Goal: Task Accomplishment & Management: Use online tool/utility

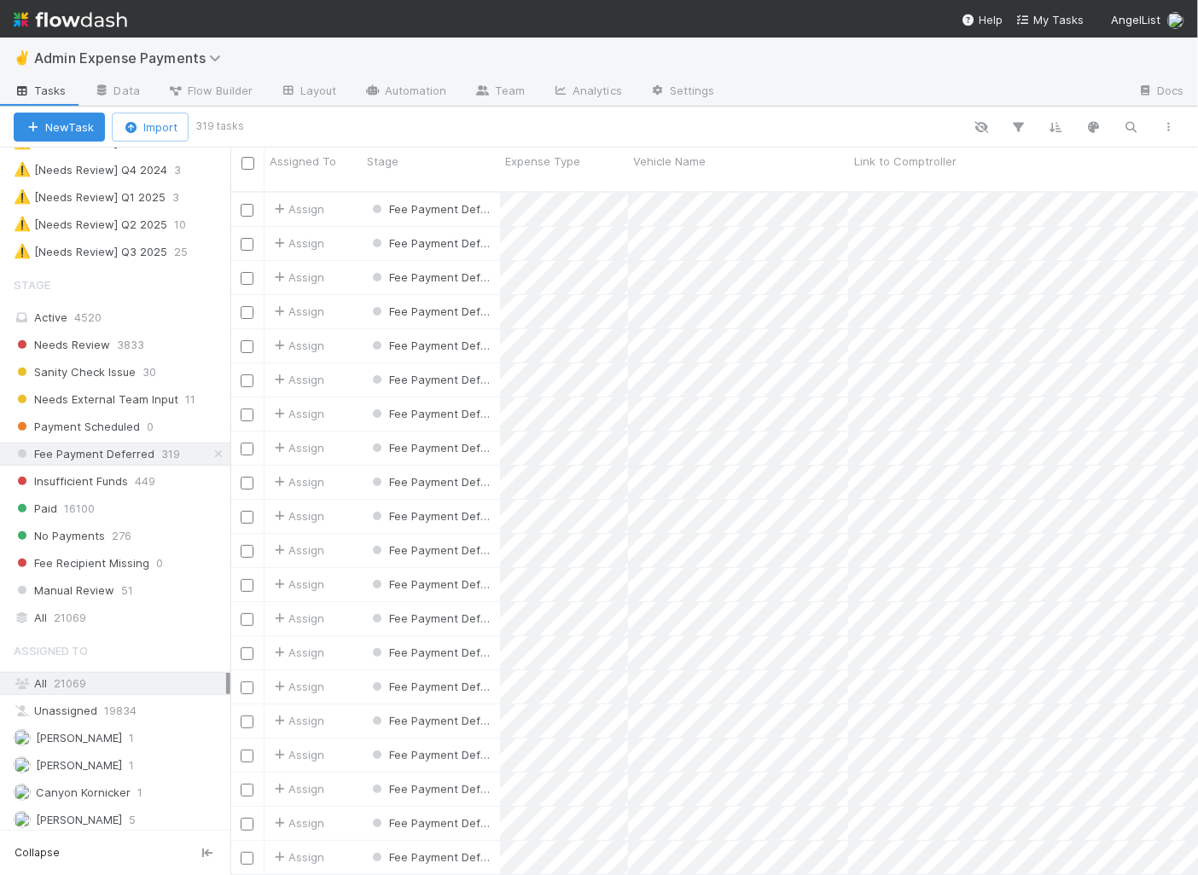
scroll to position [698, 968]
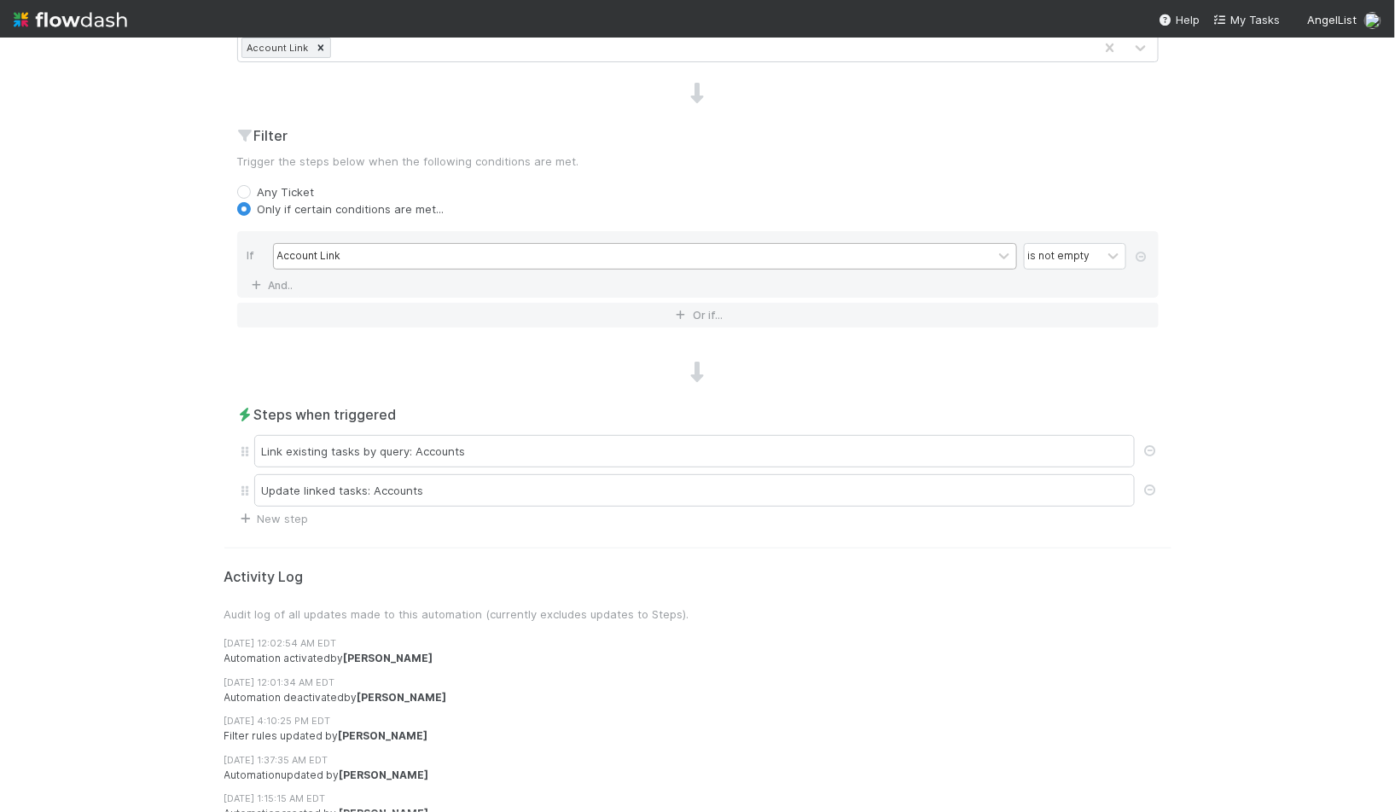
scroll to position [582, 0]
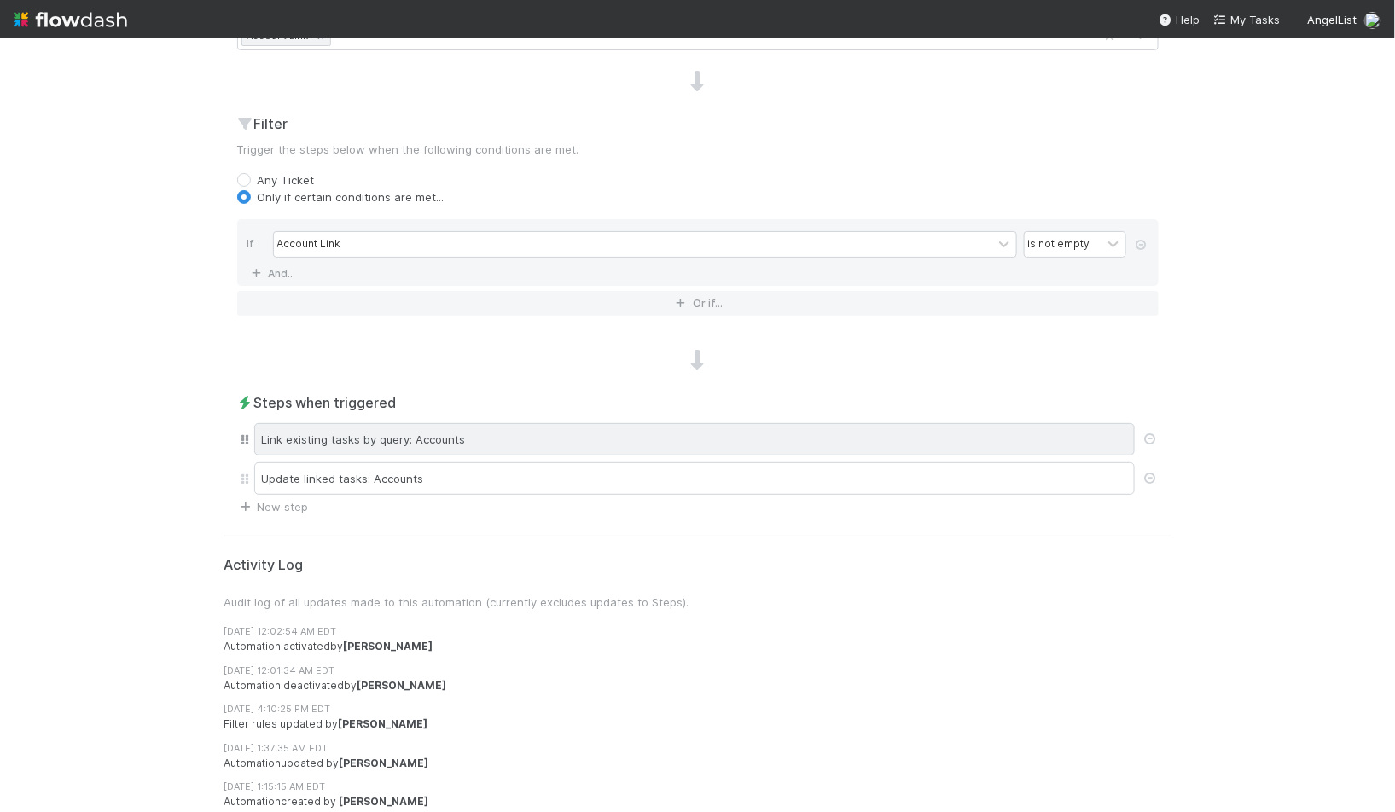
click at [356, 431] on div "Link existing tasks by query: Accounts" at bounding box center [694, 439] width 881 height 32
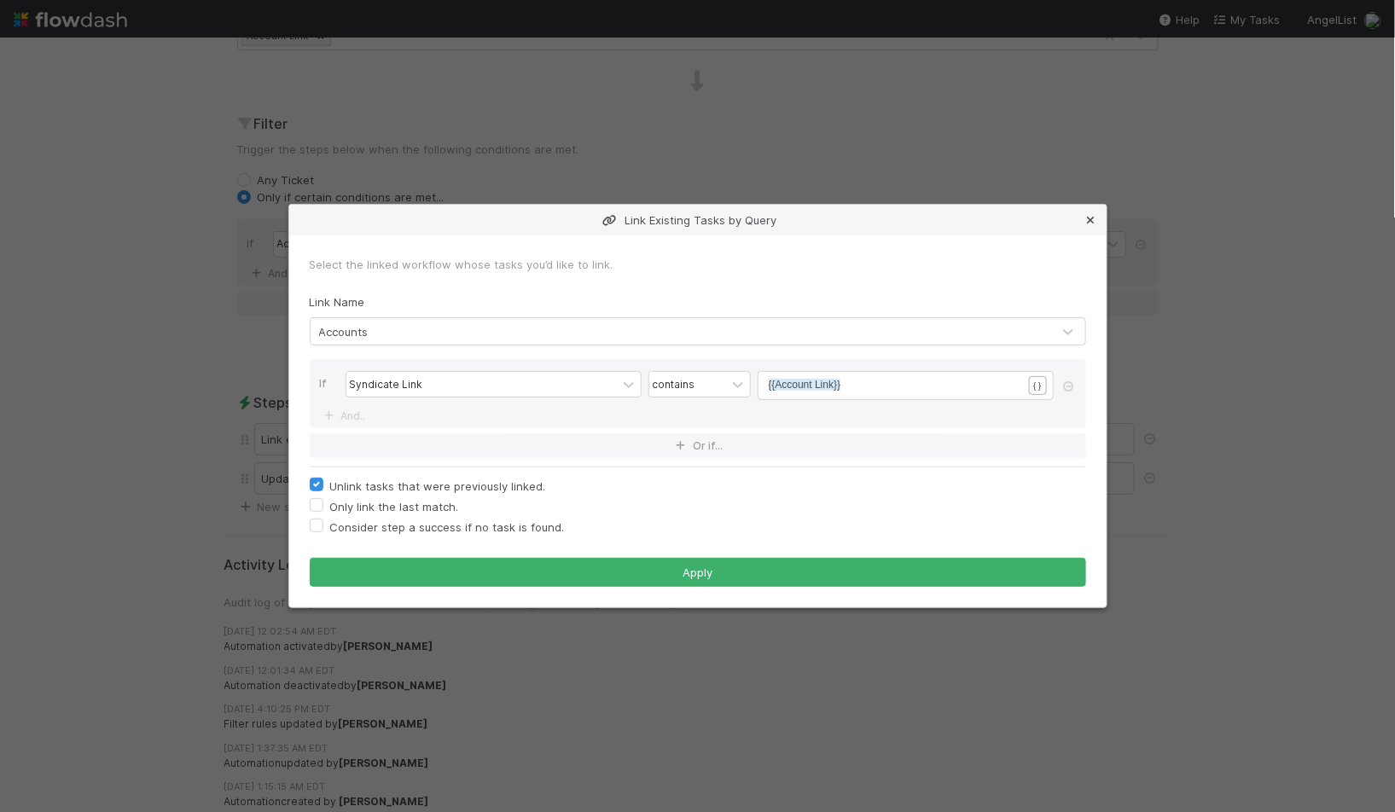
click at [1091, 221] on icon at bounding box center [1091, 220] width 17 height 11
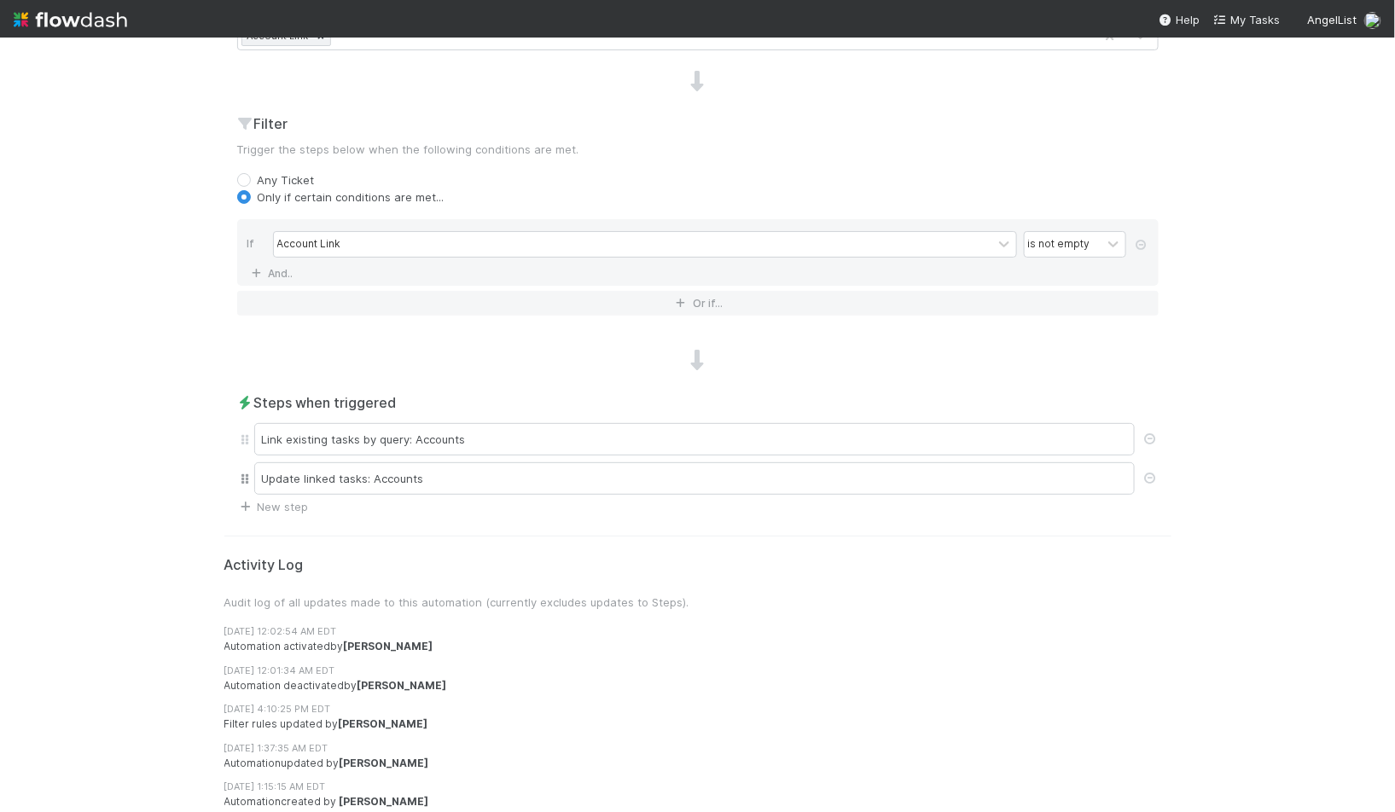
click at [509, 459] on div "Update linked tasks: Accounts" at bounding box center [698, 478] width 922 height 39
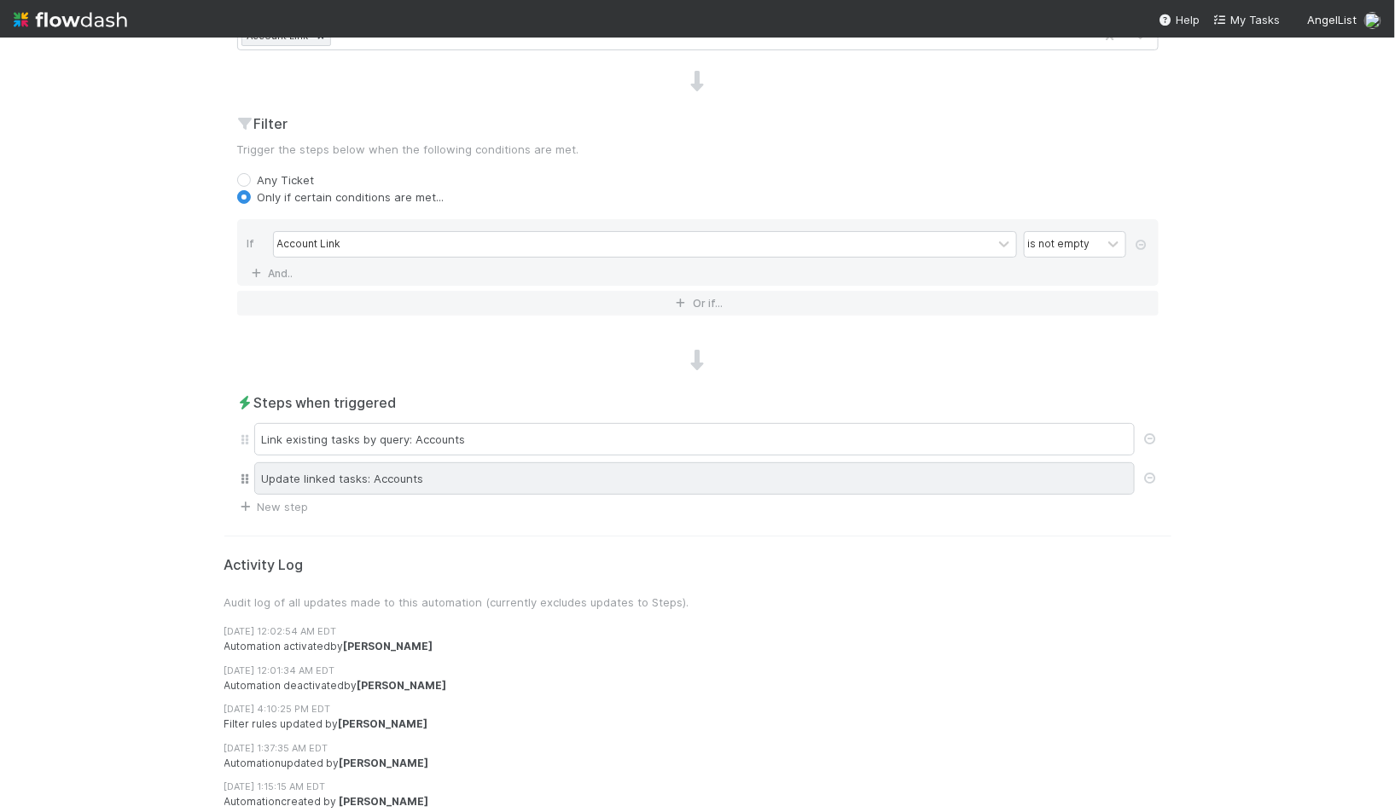
click at [500, 488] on div "Update linked tasks: Accounts" at bounding box center [694, 478] width 881 height 32
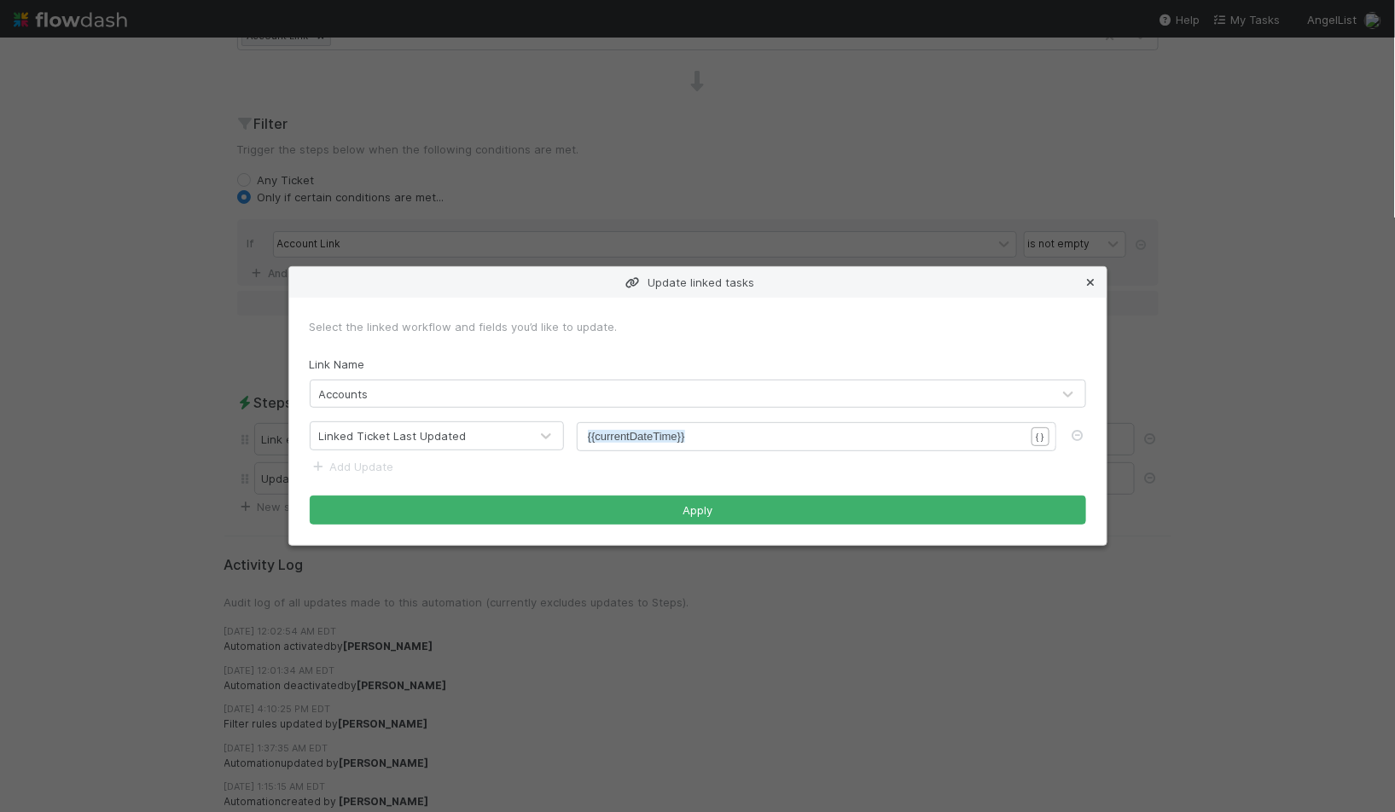
click at [1093, 281] on icon at bounding box center [1091, 282] width 17 height 11
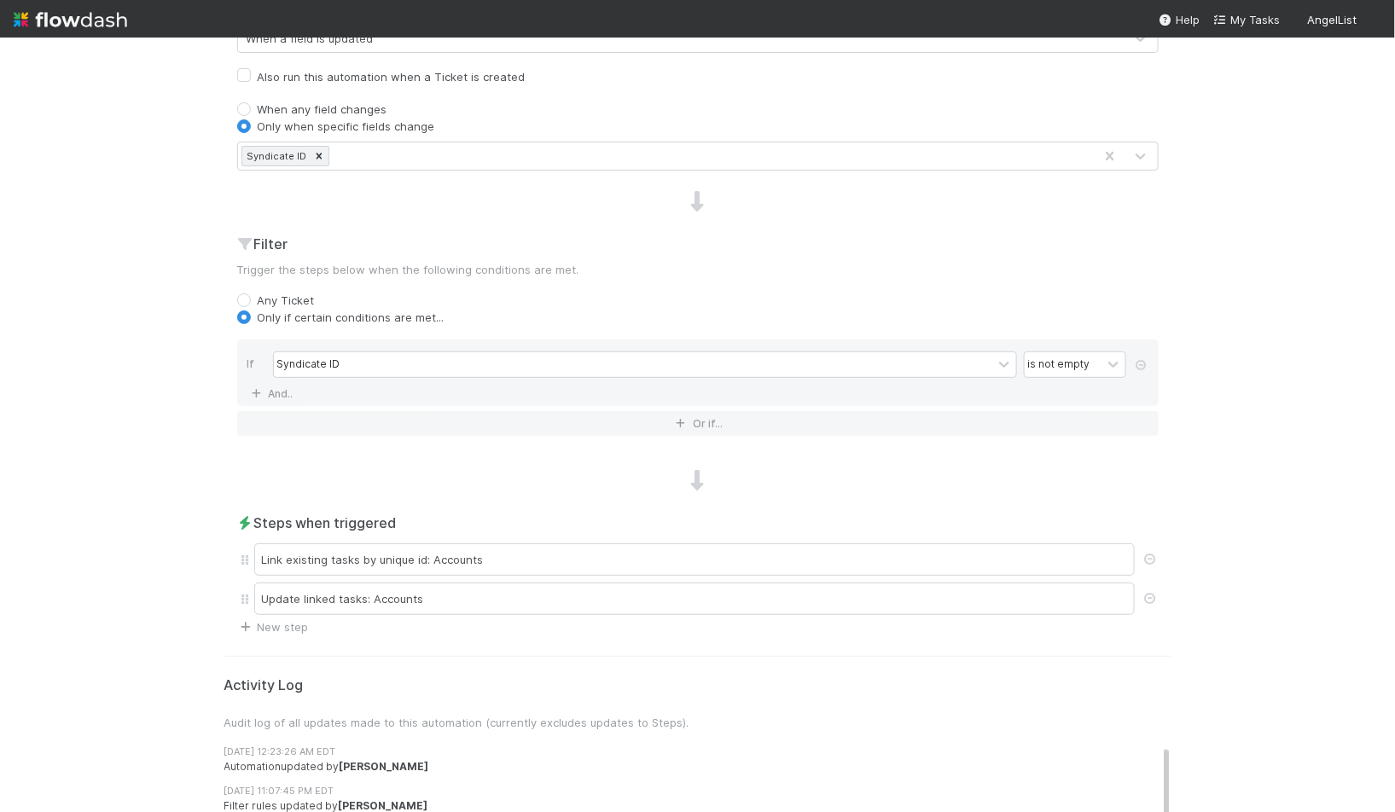
scroll to position [490, 0]
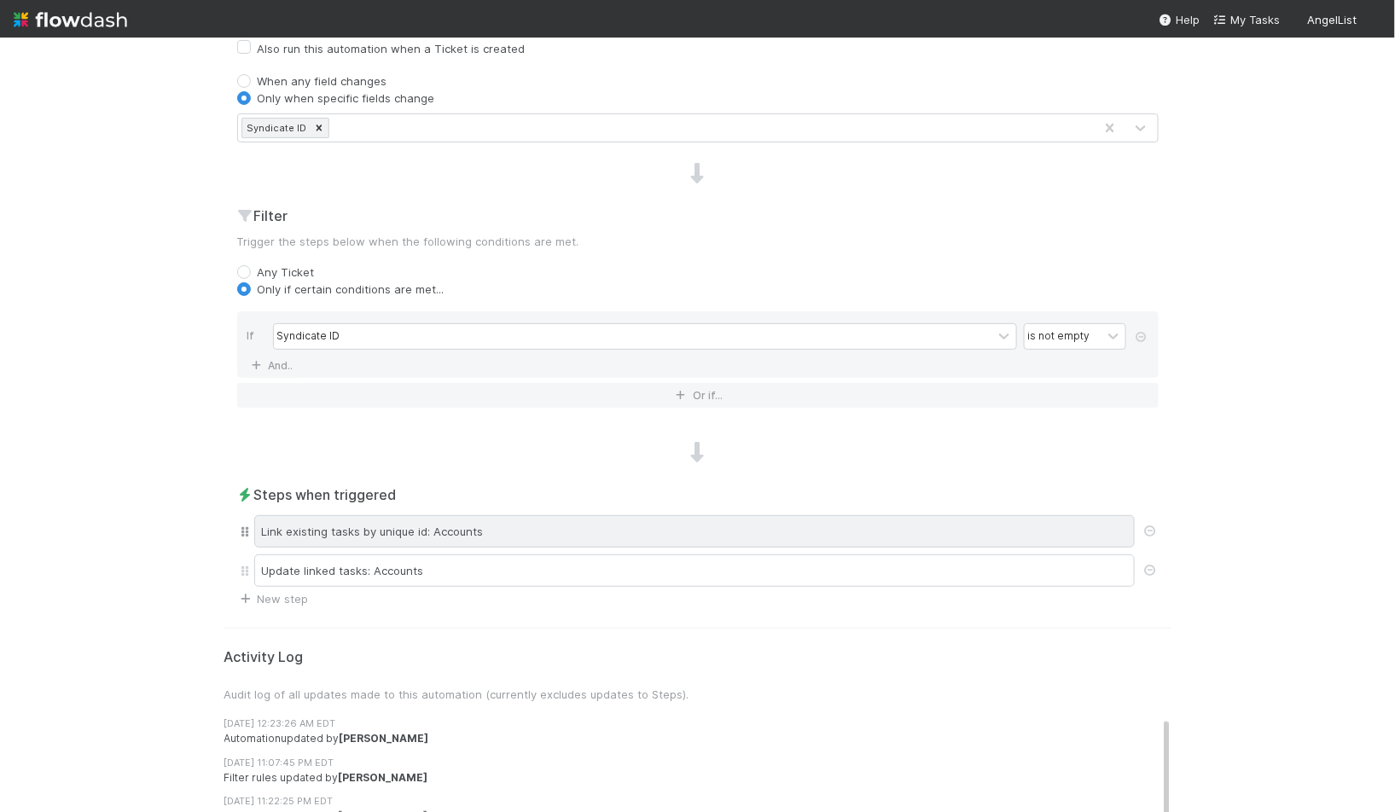
click at [353, 532] on div "Link existing tasks by unique id: Accounts" at bounding box center [694, 531] width 881 height 32
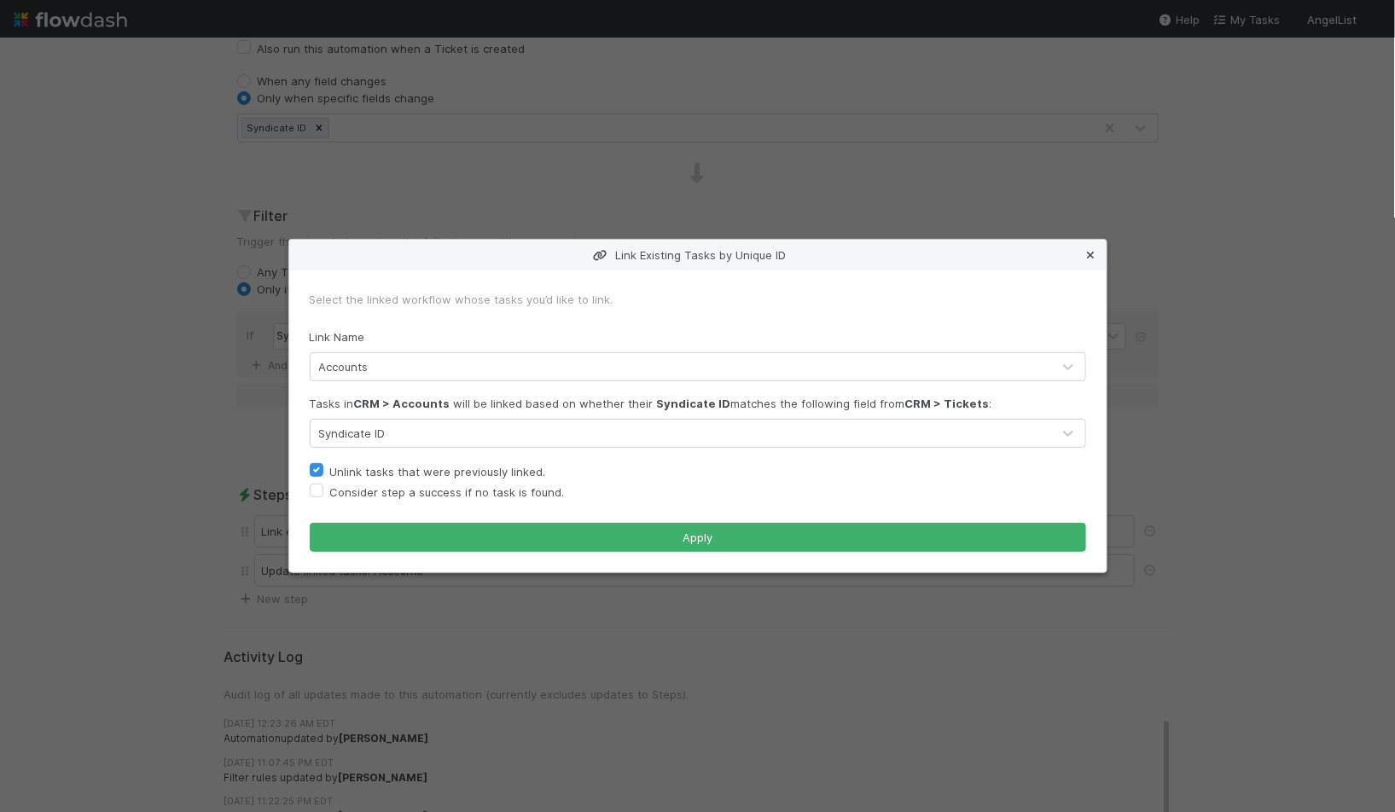
click at [1089, 259] on icon at bounding box center [1091, 255] width 17 height 11
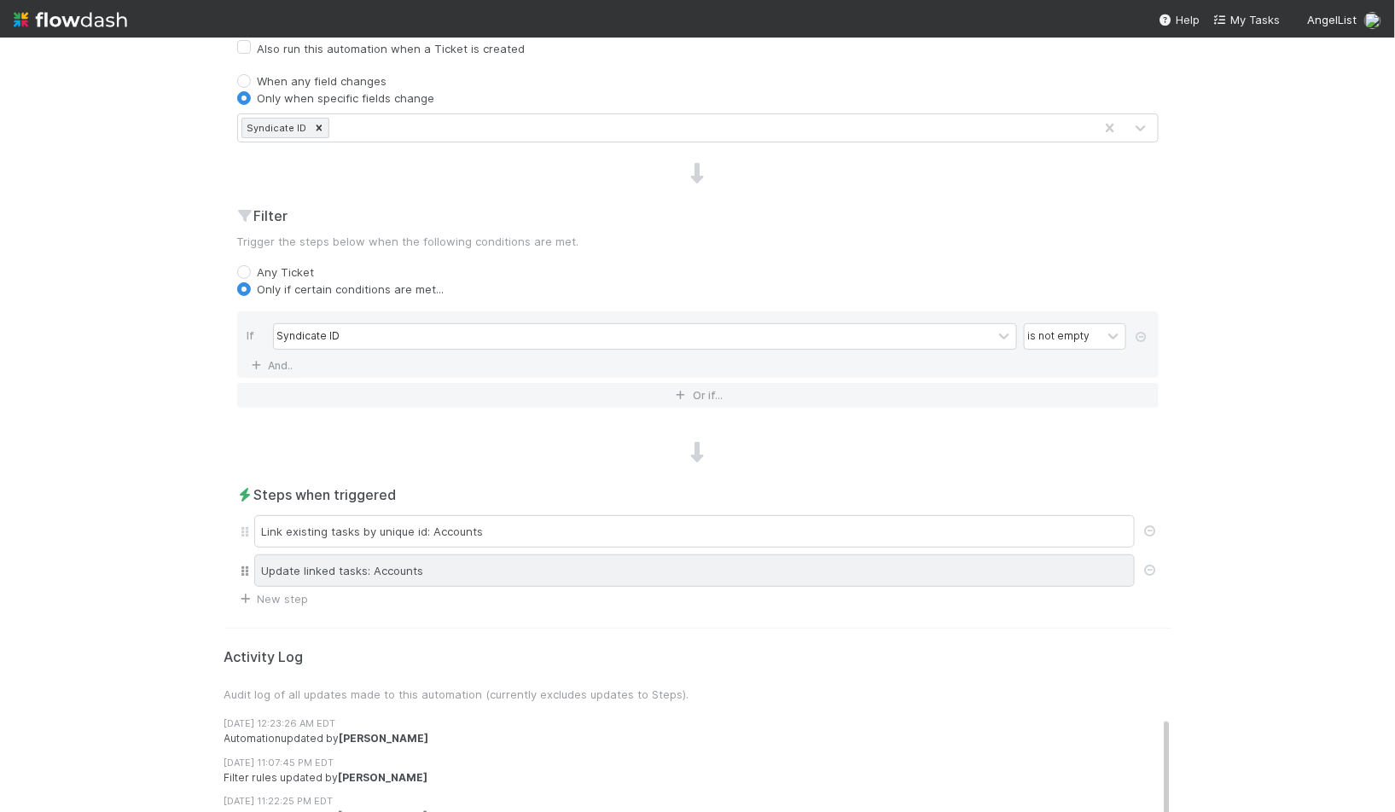
click at [499, 555] on div "Update linked tasks: Accounts" at bounding box center [694, 571] width 881 height 32
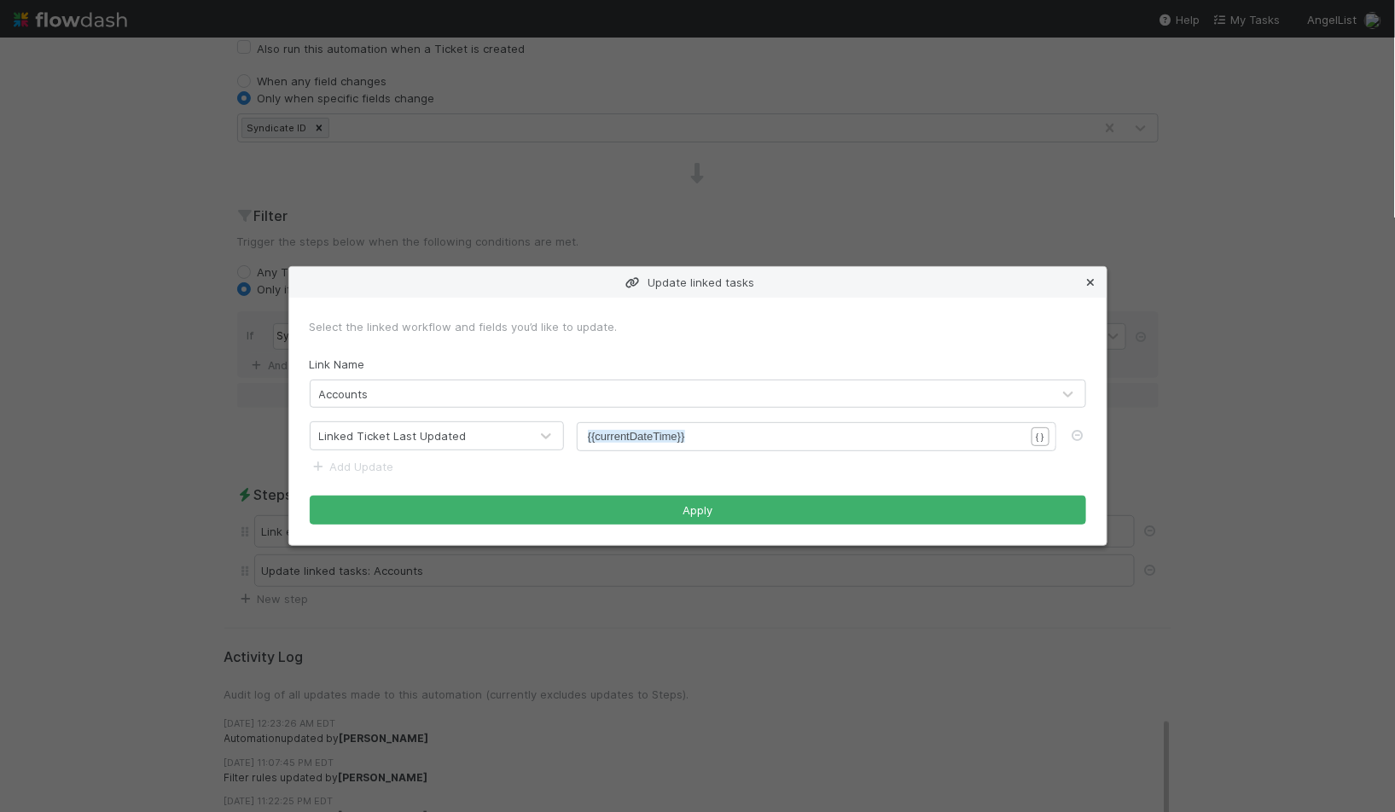
click at [1090, 287] on icon at bounding box center [1091, 282] width 17 height 11
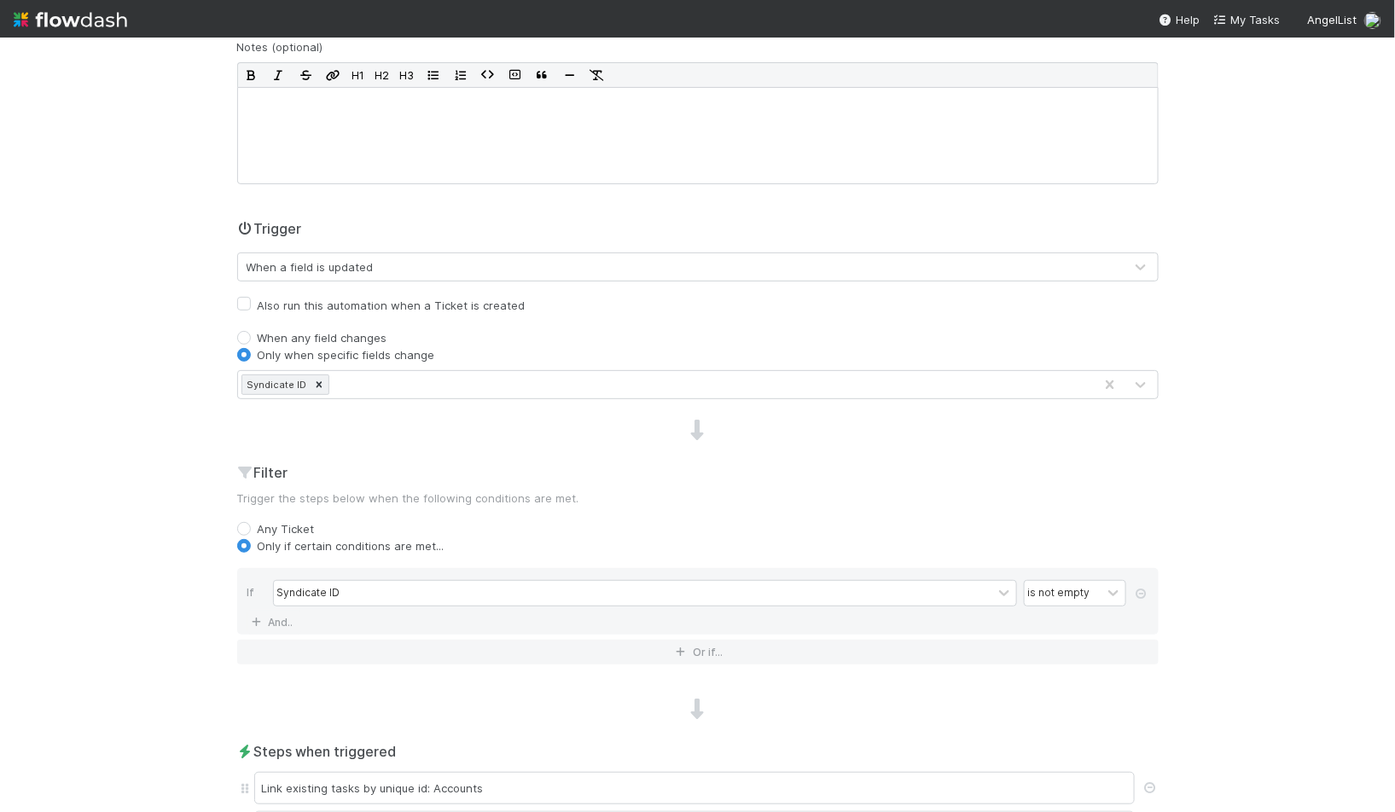
scroll to position [0, 0]
